Goal: Navigation & Orientation: Find specific page/section

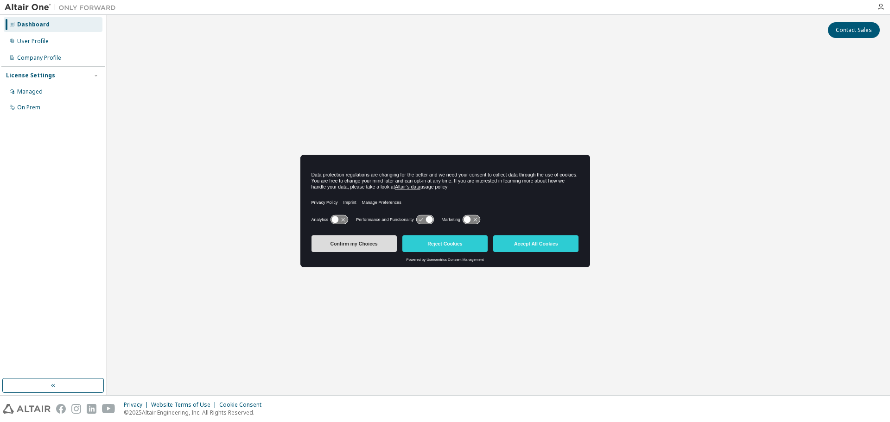
click at [383, 245] on button "Confirm my Choices" at bounding box center [354, 244] width 85 height 17
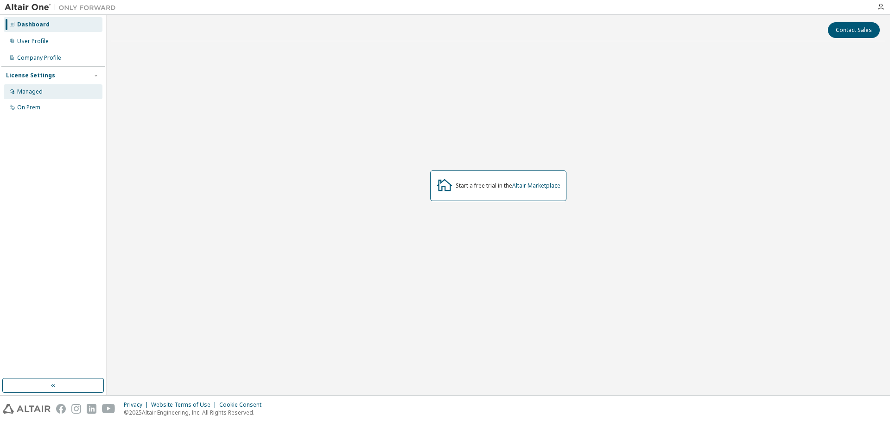
click at [54, 90] on div "Managed" at bounding box center [53, 91] width 99 height 15
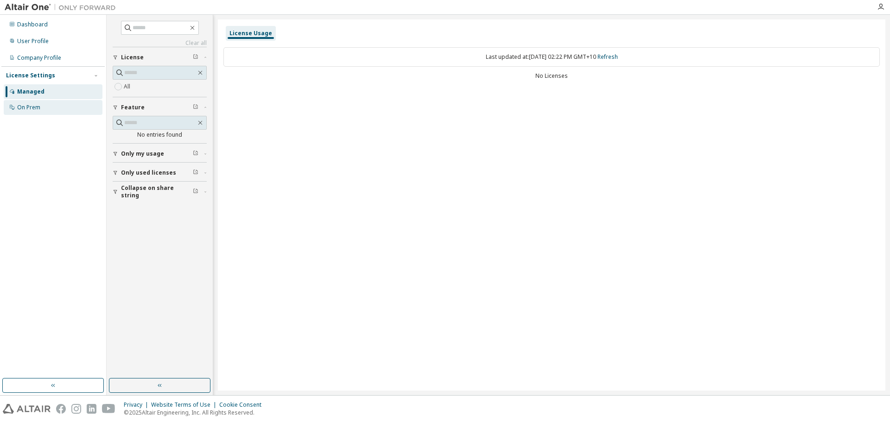
click at [49, 105] on div "On Prem" at bounding box center [53, 107] width 99 height 15
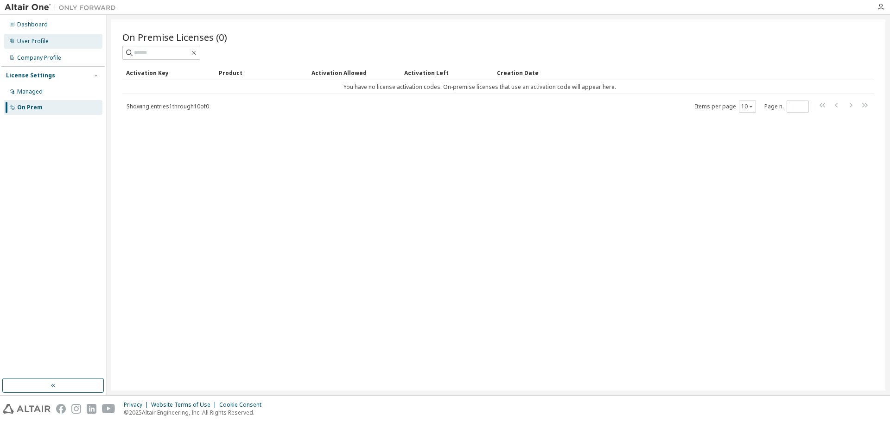
click at [57, 42] on div "User Profile" at bounding box center [53, 41] width 99 height 15
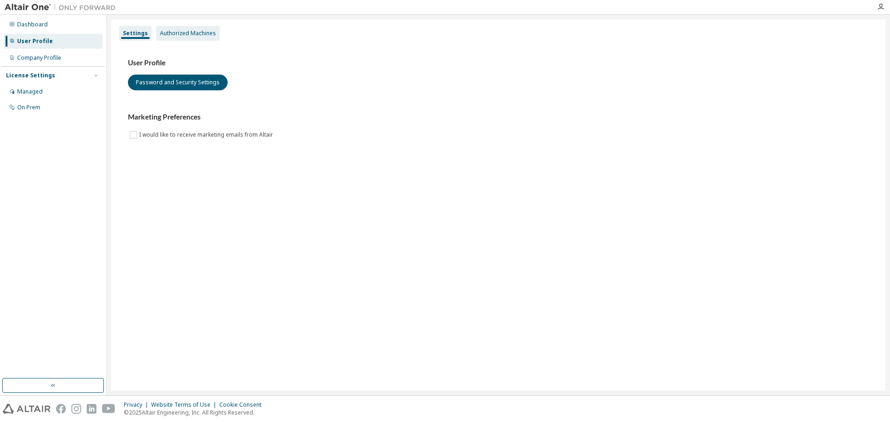
click at [189, 31] on div "Authorized Machines" at bounding box center [188, 33] width 56 height 7
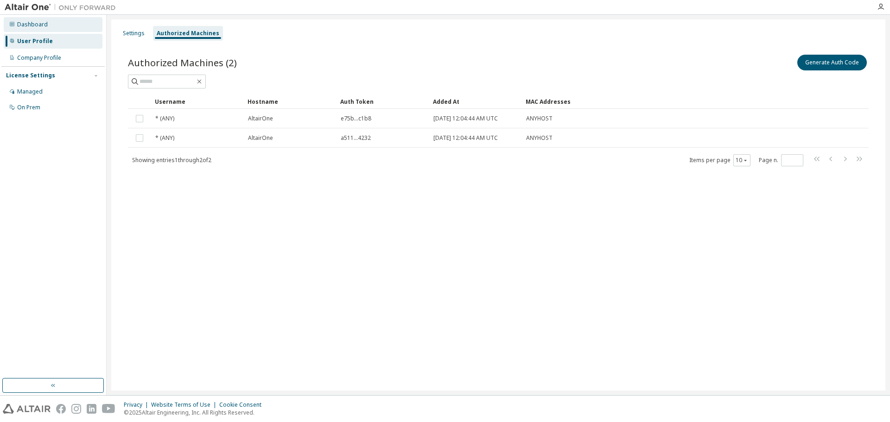
click at [58, 30] on div "Dashboard" at bounding box center [53, 24] width 99 height 15
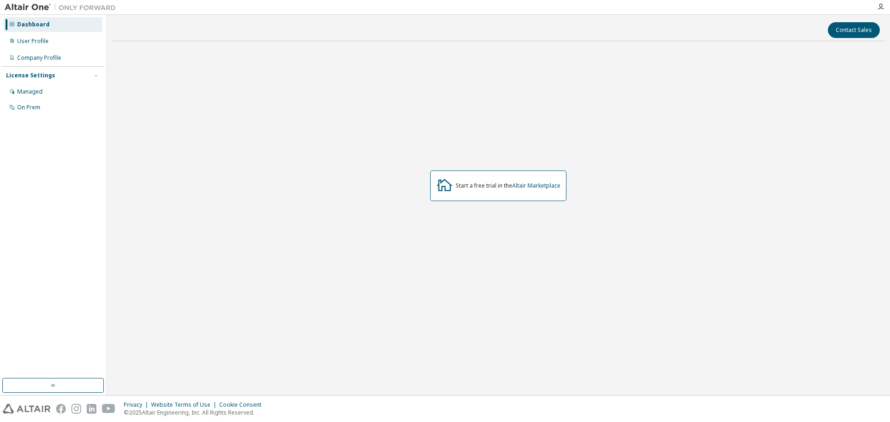
click at [28, 7] on img at bounding box center [63, 7] width 116 height 9
click at [36, 47] on div "User Profile" at bounding box center [53, 41] width 99 height 15
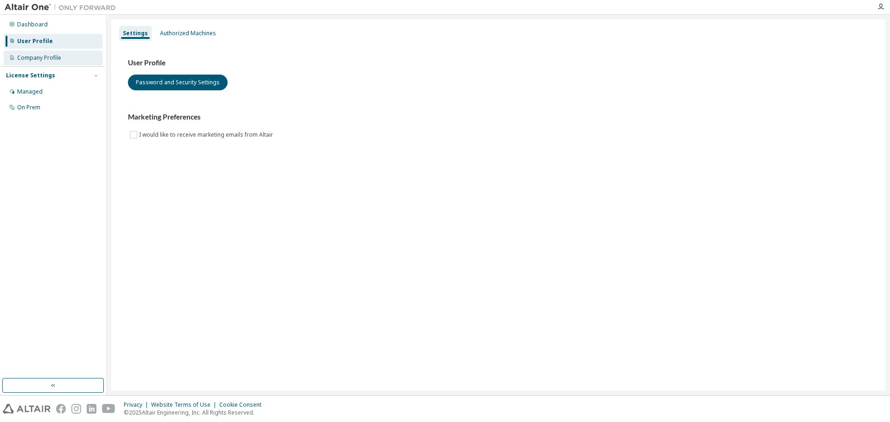
click at [56, 51] on div "Company Profile" at bounding box center [53, 58] width 99 height 15
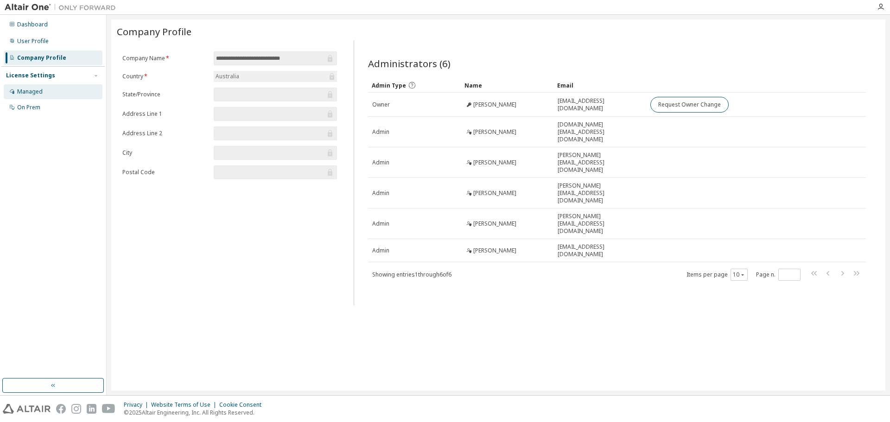
click at [36, 94] on div "Managed" at bounding box center [29, 91] width 25 height 7
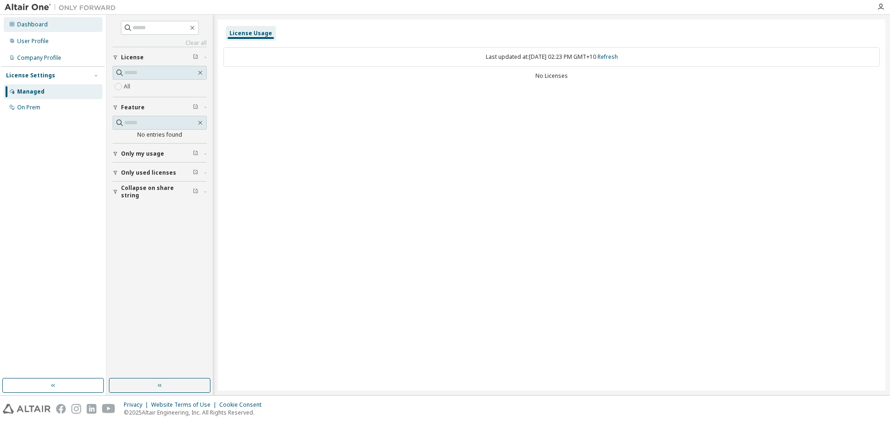
click at [20, 25] on div "Dashboard" at bounding box center [32, 24] width 31 height 7
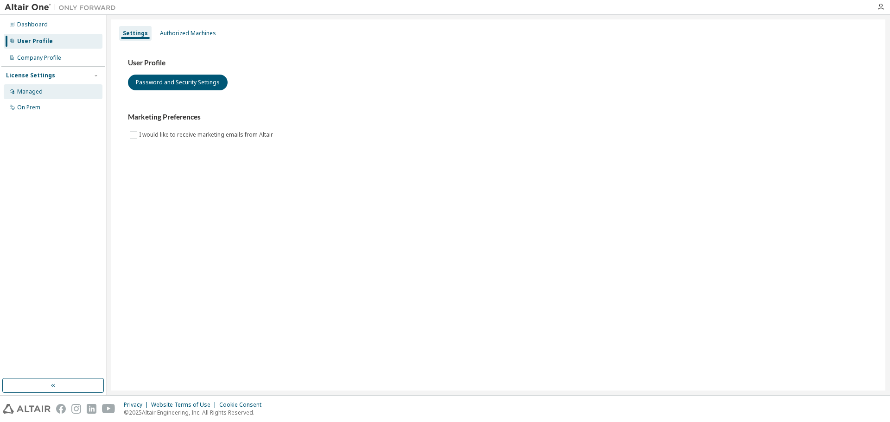
click at [34, 94] on div "Managed" at bounding box center [29, 91] width 25 height 7
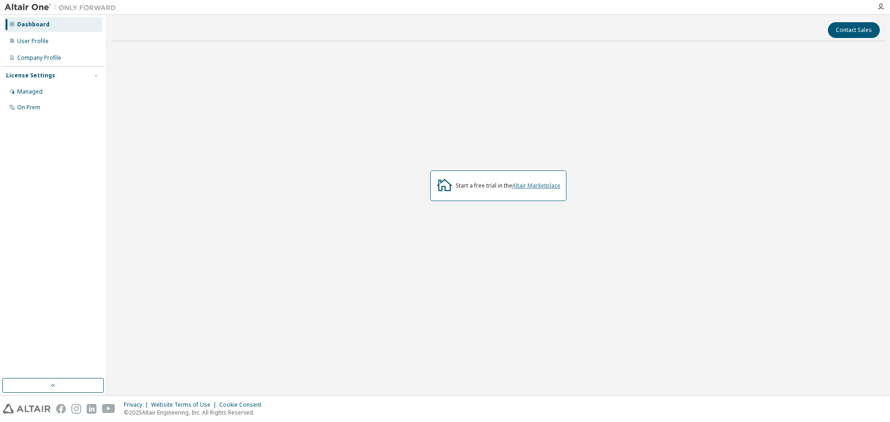
click at [532, 188] on link "Altair Marketplace" at bounding box center [536, 186] width 48 height 8
